Goal: Check status: Verify the current state of an ongoing process or item

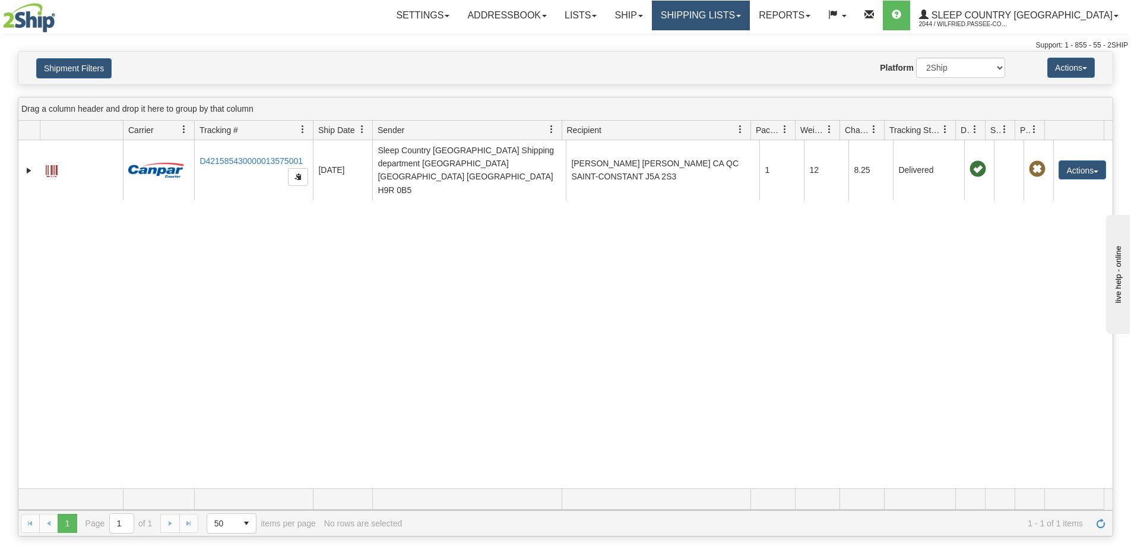
click at [745, 11] on link "Shipping lists" at bounding box center [701, 16] width 98 height 30
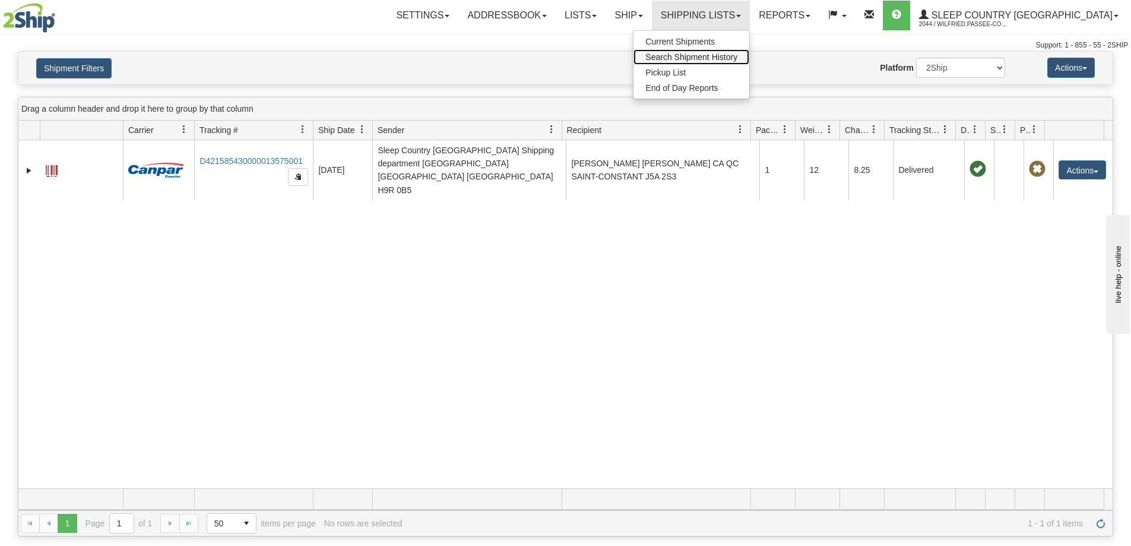
drag, startPoint x: 738, startPoint y: 54, endPoint x: 571, endPoint y: 112, distance: 177.2
click at [737, 55] on span "Search Shipment History" at bounding box center [691, 56] width 92 height 9
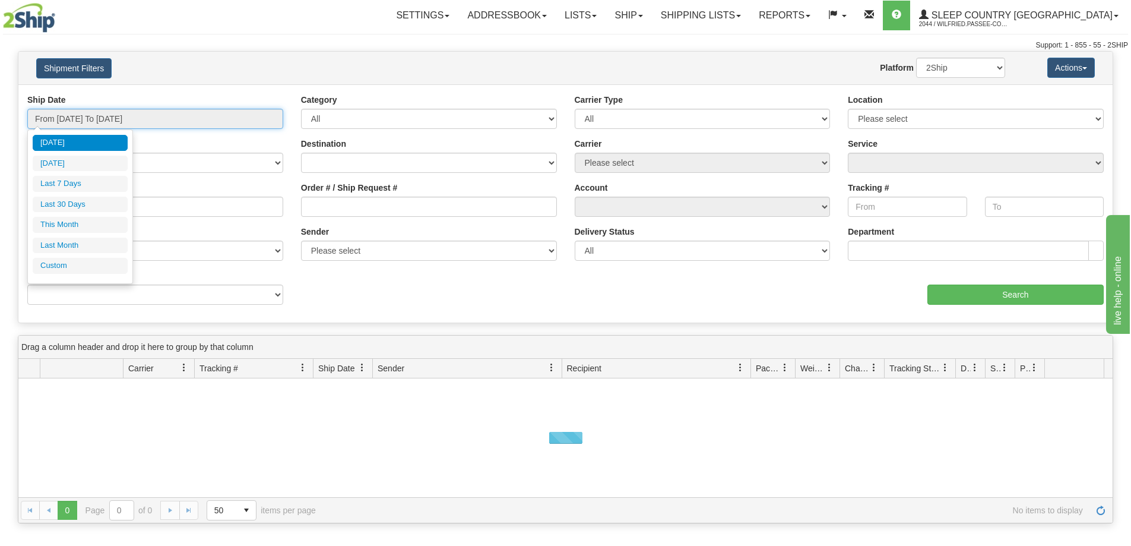
click at [154, 116] on input "From [DATE] To [DATE]" at bounding box center [155, 119] width 256 height 20
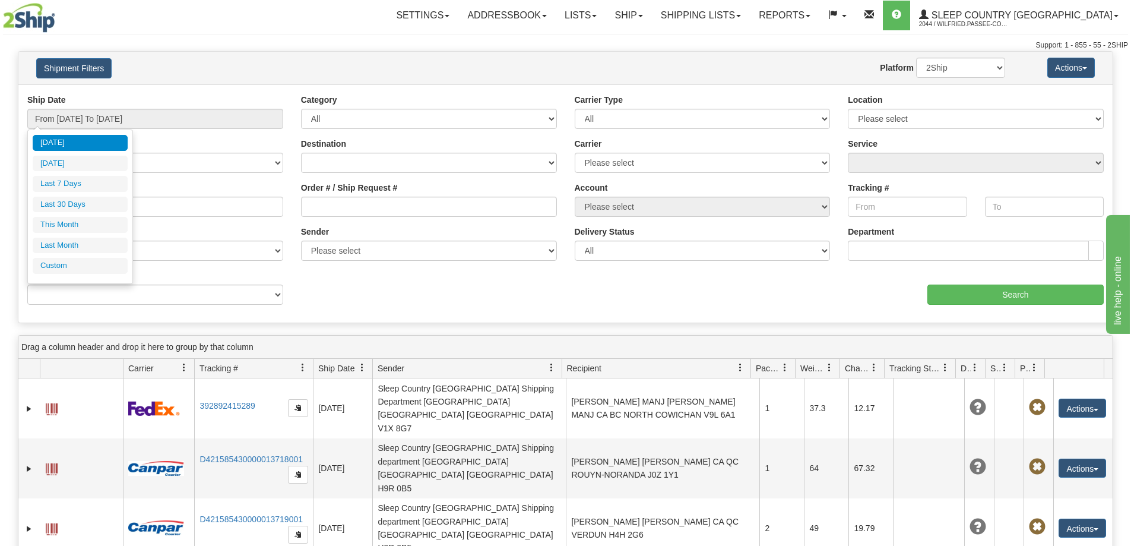
drag, startPoint x: 83, startPoint y: 205, endPoint x: 103, endPoint y: 209, distance: 20.0
click at [84, 205] on li "Last 30 Days" at bounding box center [80, 205] width 95 height 16
type input "From [DATE] To [DATE]"
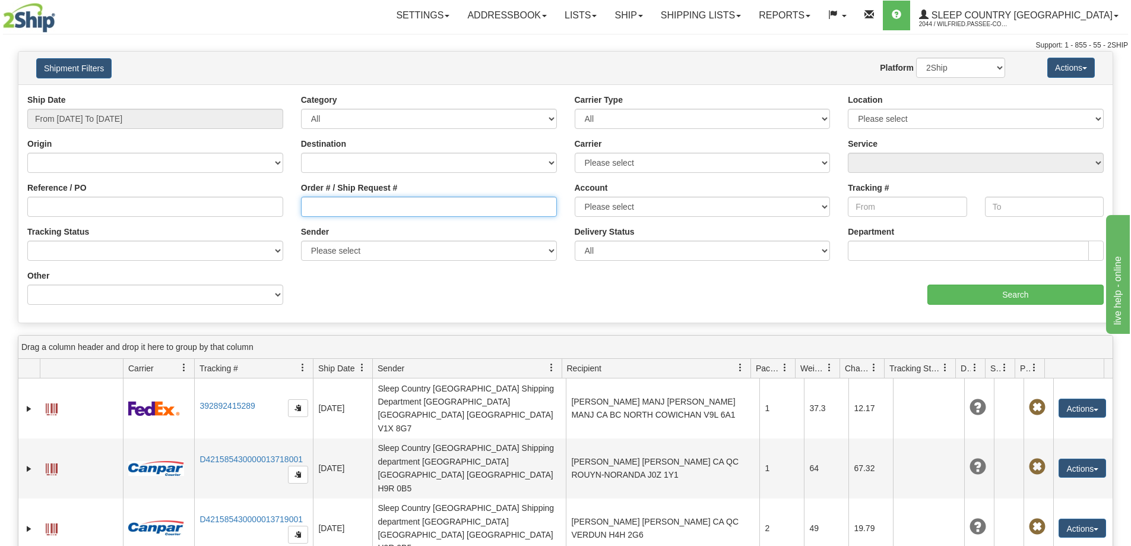
click at [343, 208] on input "Order # / Ship Request #" at bounding box center [429, 207] width 256 height 20
paste input "9000I050006"
type input "9000I050006"
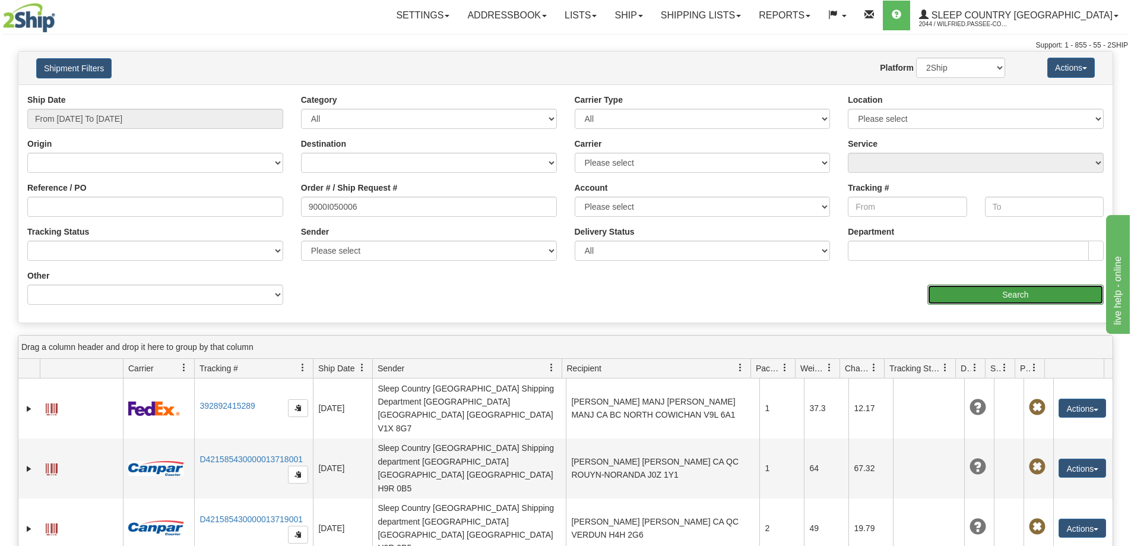
click at [968, 300] on input "Search" at bounding box center [1015, 294] width 176 height 20
